Goal: Task Accomplishment & Management: Manage account settings

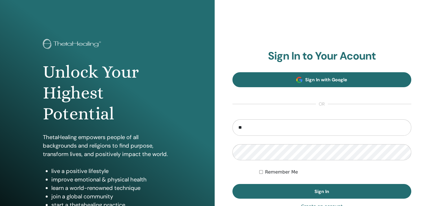
type input "**"
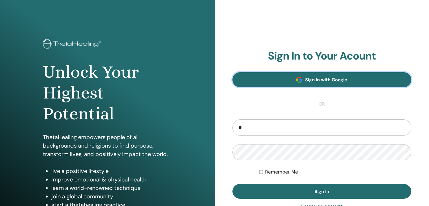
click at [335, 79] on span "Sign In with Google" at bounding box center [326, 80] width 42 height 6
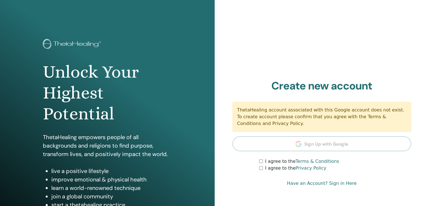
click at [263, 160] on div "I agree to the Terms & Conditions" at bounding box center [335, 161] width 152 height 7
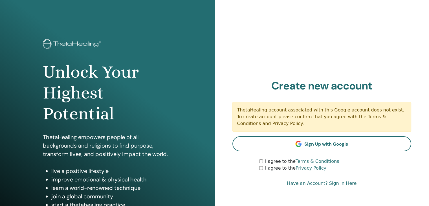
click at [264, 191] on div "Sign In to Your Acount Sign In with Google or Remember Me Sign In Create new ac…" at bounding box center [322, 135] width 215 height 271
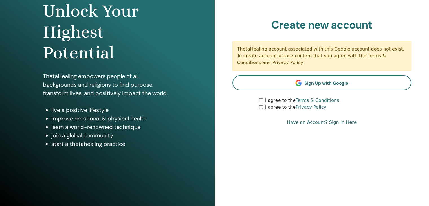
scroll to position [65, 0]
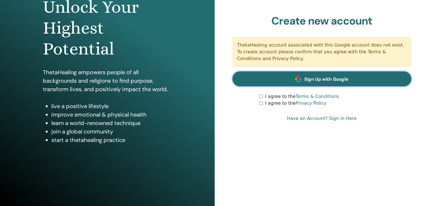
click at [328, 78] on span "Sign Up with Google" at bounding box center [326, 79] width 44 height 6
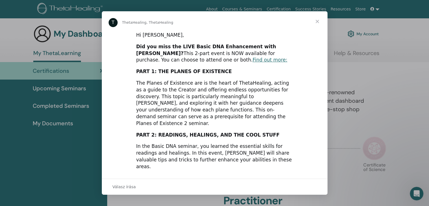
click at [317, 24] on span "Bezárás" at bounding box center [317, 21] width 20 height 20
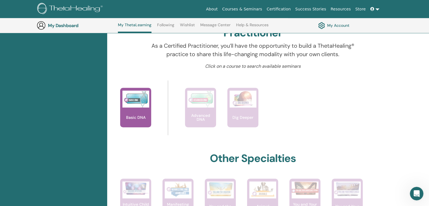
scroll to position [184, 0]
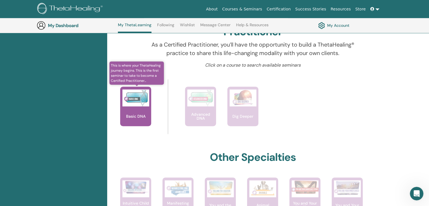
click at [135, 96] on img at bounding box center [135, 97] width 27 height 17
